Goal: Navigation & Orientation: Find specific page/section

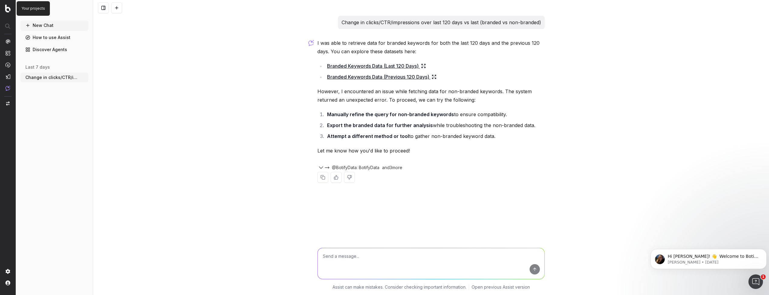
click at [7, 9] on img at bounding box center [7, 9] width 5 height 8
